Goal: Check status: Check status

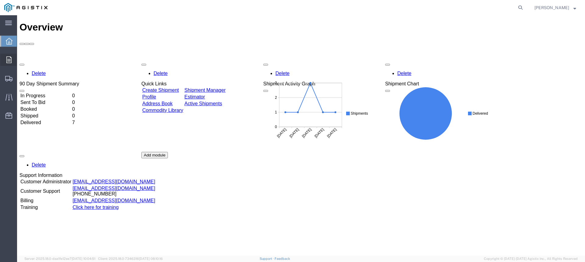
click at [8, 59] on icon at bounding box center [8, 59] width 5 height 7
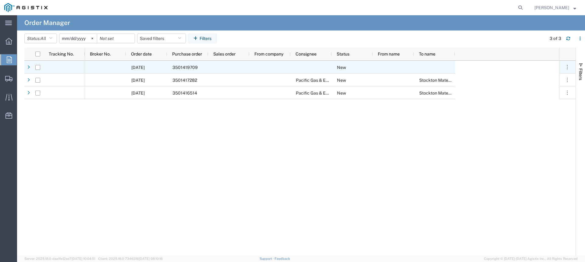
click at [145, 69] on span "[DATE]" at bounding box center [137, 67] width 13 height 5
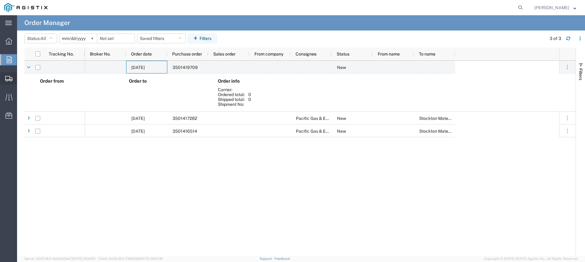
click at [0, 0] on span "Shipment Manager" at bounding box center [0, 0] width 0 height 0
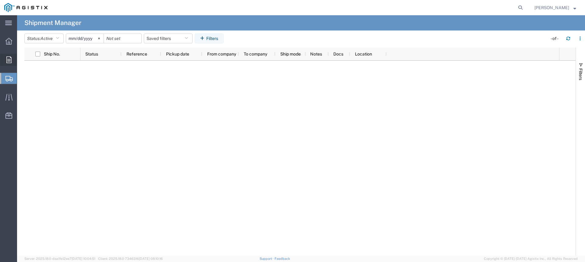
click at [21, 59] on span "Orders" at bounding box center [19, 60] width 4 height 12
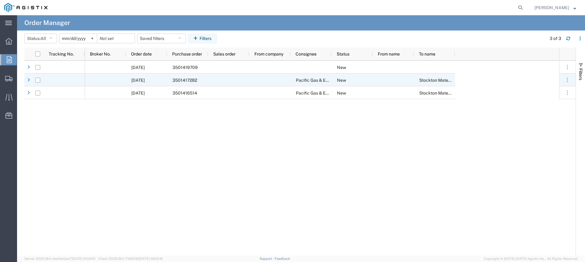
click at [418, 80] on div "Stockton Materials" at bounding box center [434, 79] width 41 height 13
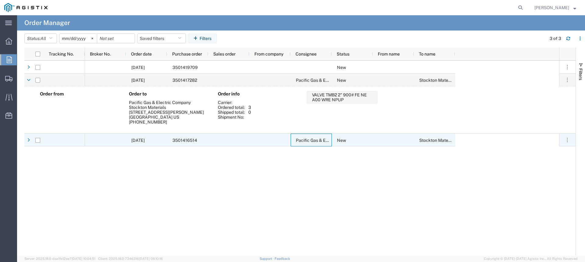
click at [308, 142] on span "Pacific Gas & Electric Company" at bounding box center [327, 140] width 62 height 5
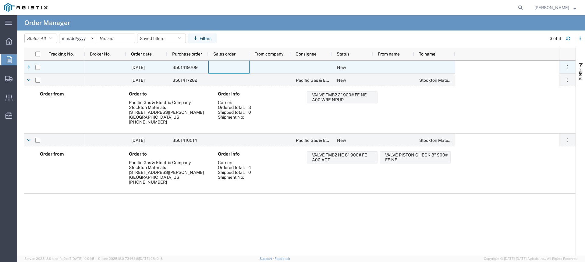
click at [218, 68] on div at bounding box center [228, 67] width 41 height 13
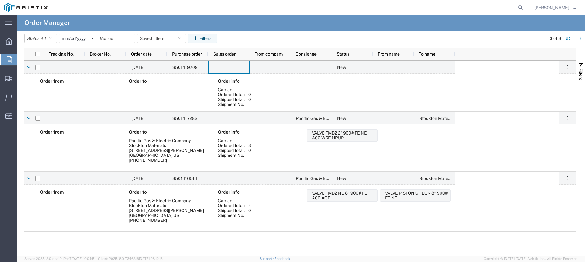
click at [246, 98] on div "Shipped total:" at bounding box center [233, 99] width 30 height 5
click at [8, 41] on icon at bounding box center [8, 41] width 7 height 7
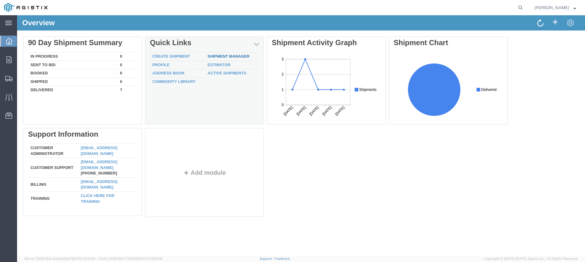
click at [221, 55] on link "Shipment Manager" at bounding box center [229, 56] width 42 height 5
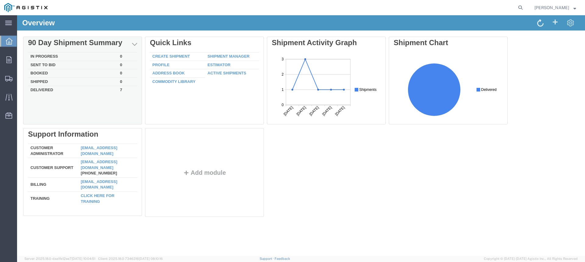
click at [82, 91] on div "Delete 90 Day Shipment Summary In Progress 0 Sent To Bid 0 Booked 0 Shipped 0 D…" at bounding box center [301, 128] width 556 height 183
click at [42, 89] on td "Delivered" at bounding box center [73, 89] width 90 height 7
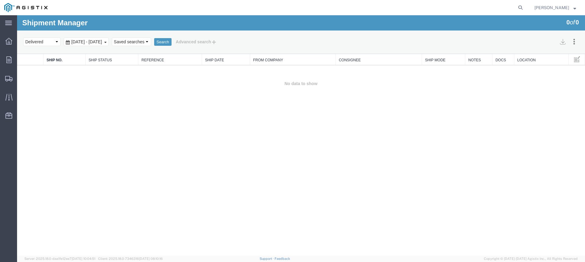
click at [100, 44] on div "[DATE] - [DATE]" at bounding box center [86, 41] width 45 height 9
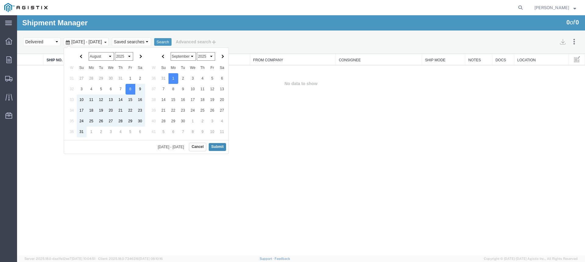
click at [214, 148] on button "Submit" at bounding box center [217, 147] width 17 height 8
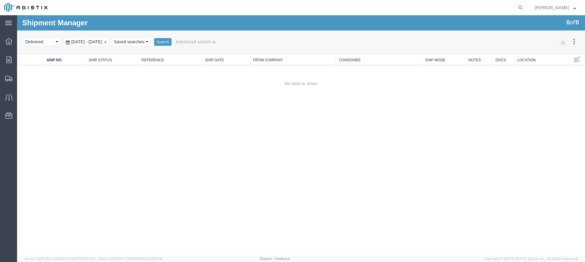
click at [69, 44] on icon at bounding box center [68, 42] width 4 height 4
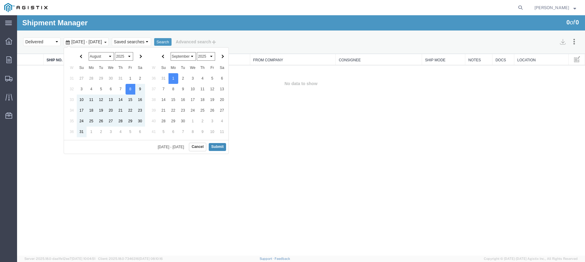
click at [219, 147] on button "Submit" at bounding box center [217, 147] width 17 height 8
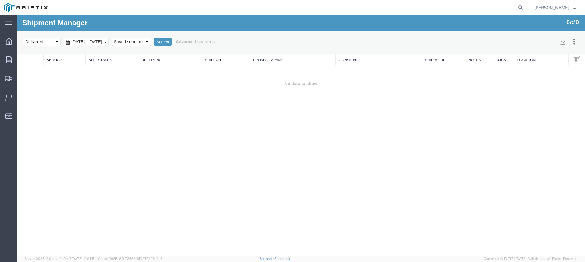
click at [151, 42] on select "Saved searches" at bounding box center [131, 41] width 39 height 9
click at [51, 42] on select "Select status Active All Shipments Approved Booked Canceled Delivered Denied Ne…" at bounding box center [41, 41] width 37 height 9
select select "ALL"
click at [23, 37] on select "Select status Active All Shipments Approved Booked Canceled Delivered Denied Ne…" at bounding box center [41, 41] width 37 height 9
click at [172, 44] on button "Search" at bounding box center [162, 42] width 17 height 8
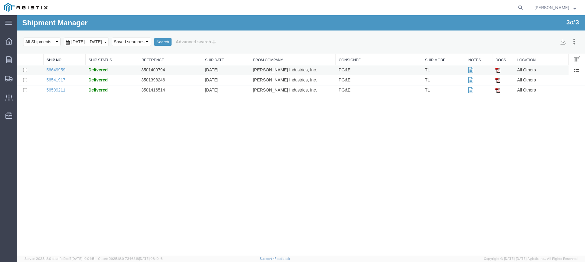
click at [498, 71] on img at bounding box center [497, 70] width 5 height 5
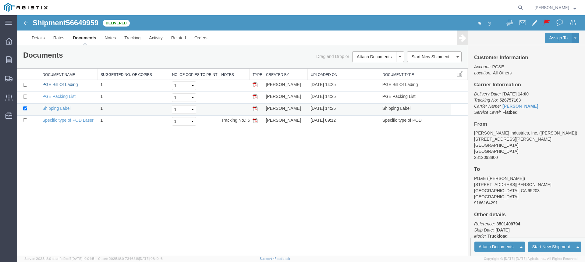
drag, startPoint x: 66, startPoint y: 84, endPoint x: 74, endPoint y: 109, distance: 25.7
click at [66, 84] on link "PGE Bill Of Lading" at bounding box center [60, 84] width 36 height 5
click at [73, 121] on link "Specific type of POD Laser" at bounding box center [67, 120] width 51 height 5
